Goal: Navigation & Orientation: Find specific page/section

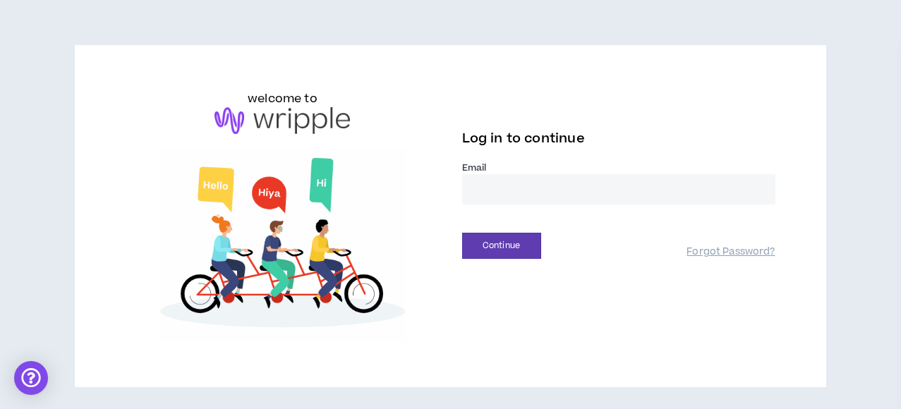
click at [528, 194] on input "email" at bounding box center [618, 189] width 313 height 30
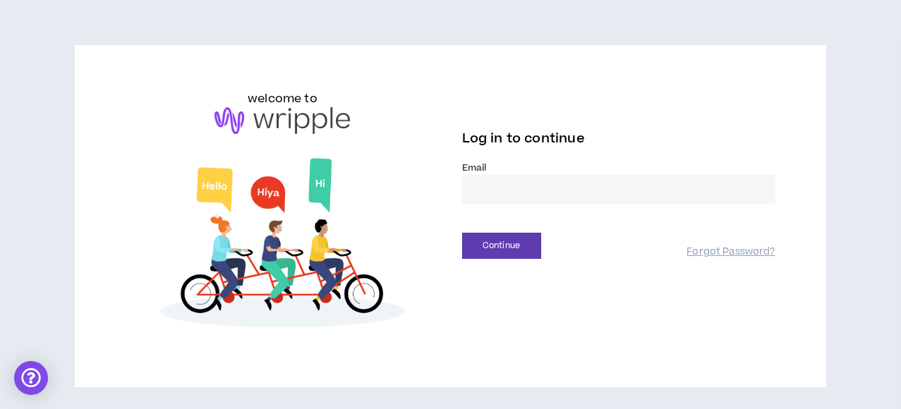
type input "**********"
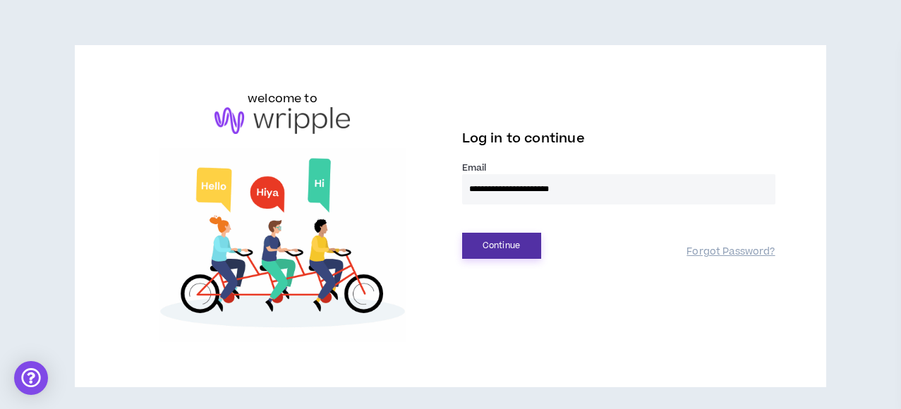
click at [489, 250] on button "Continue" at bounding box center [501, 246] width 79 height 26
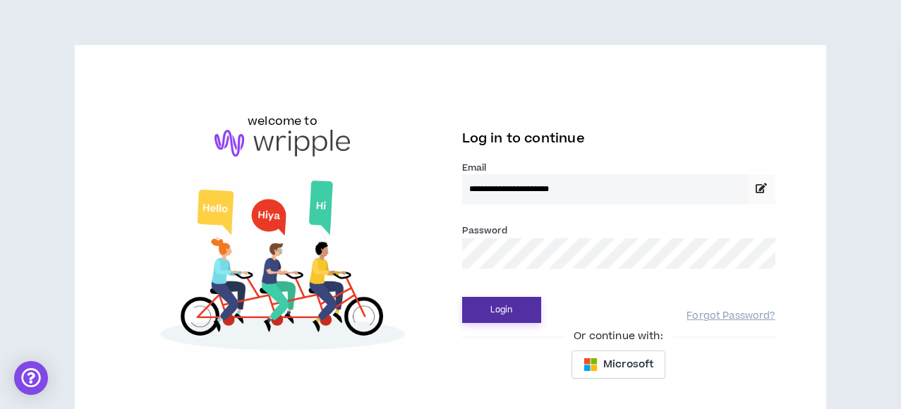
click at [487, 310] on button "Login" at bounding box center [501, 310] width 79 height 26
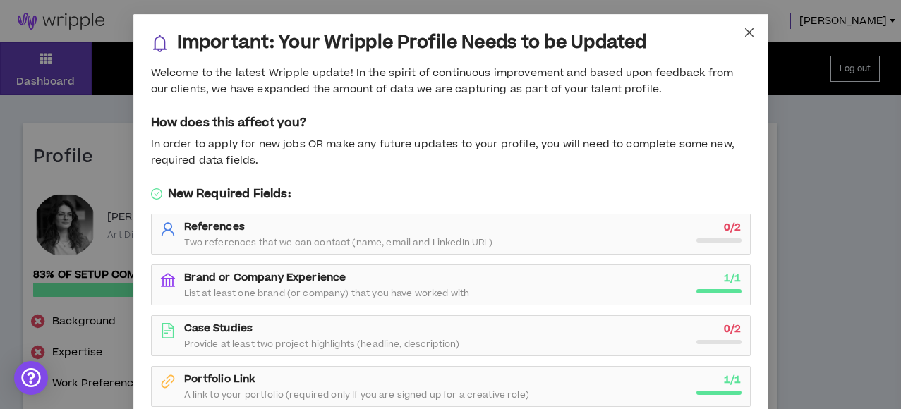
click at [738, 26] on span "Close" at bounding box center [749, 33] width 38 height 38
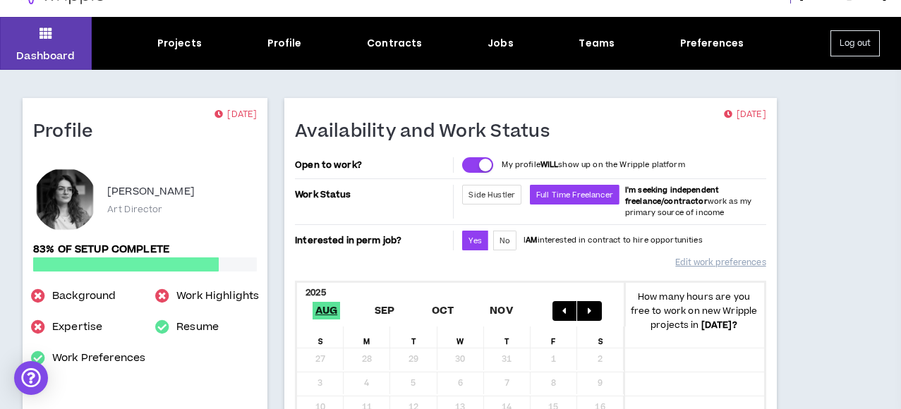
scroll to position [11, 0]
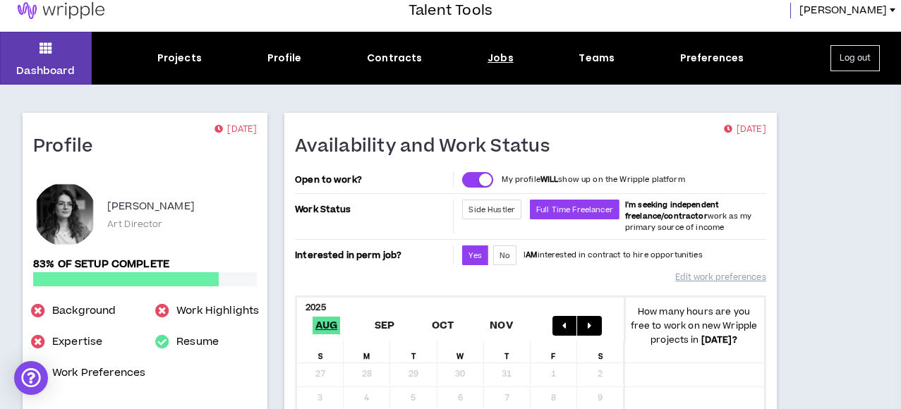
click at [490, 58] on div "Jobs" at bounding box center [500, 58] width 26 height 15
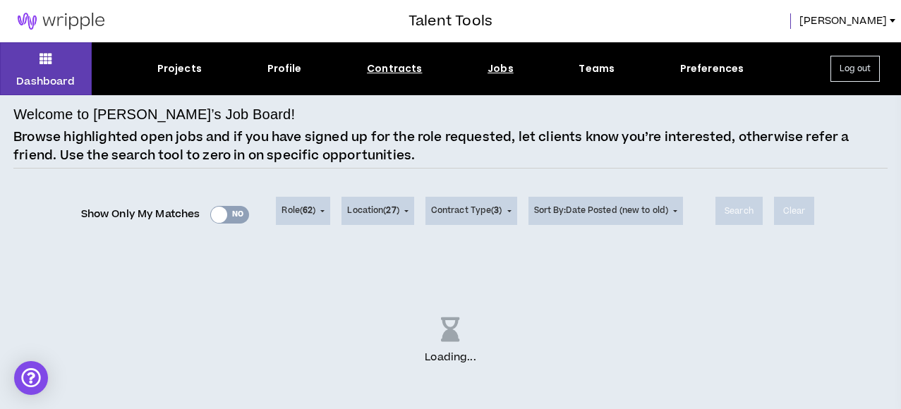
click at [398, 68] on div "Contracts" at bounding box center [394, 68] width 55 height 15
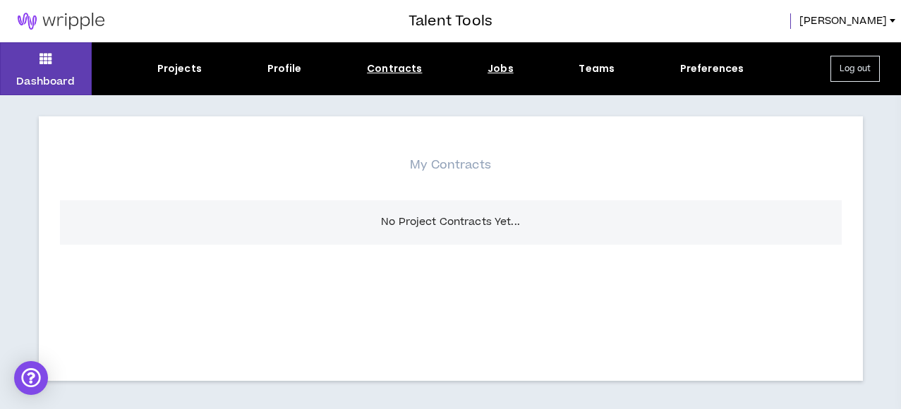
click at [494, 68] on div "Jobs" at bounding box center [500, 68] width 26 height 15
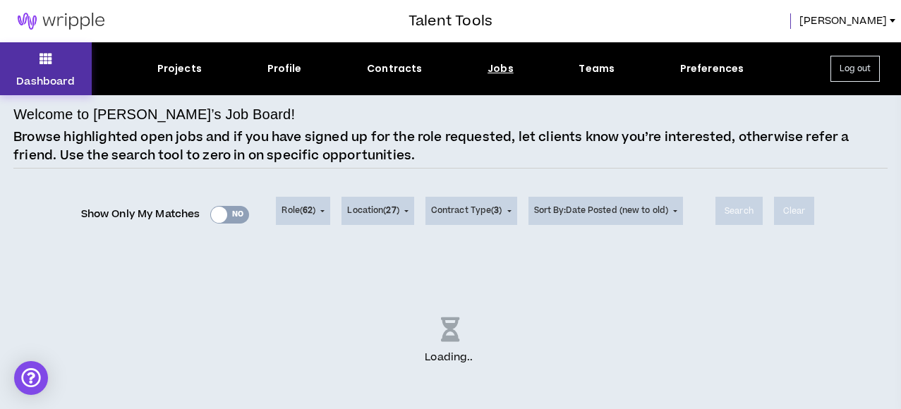
click at [60, 63] on button "Dashboard" at bounding box center [46, 68] width 92 height 53
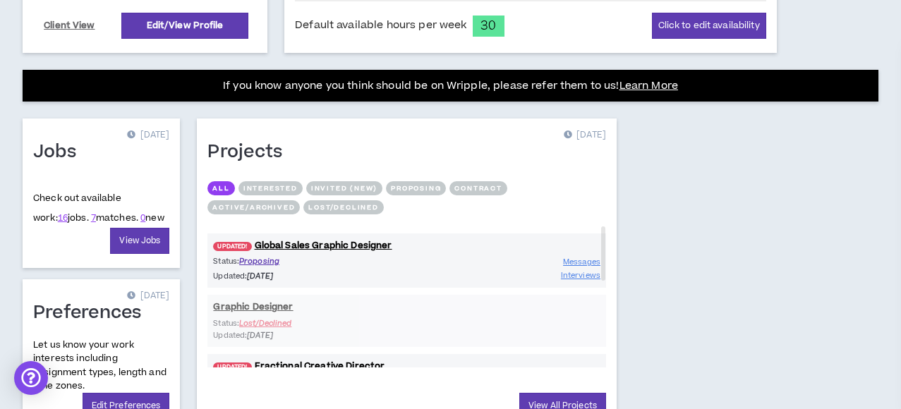
scroll to position [517, 0]
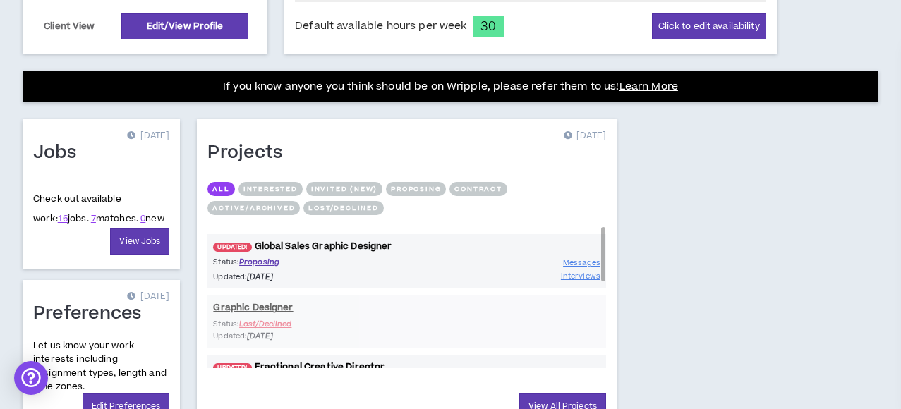
click at [345, 245] on link "UPDATED! Global Sales Graphic Designer" at bounding box center [406, 246] width 399 height 13
